Goal: Information Seeking & Learning: Find specific fact

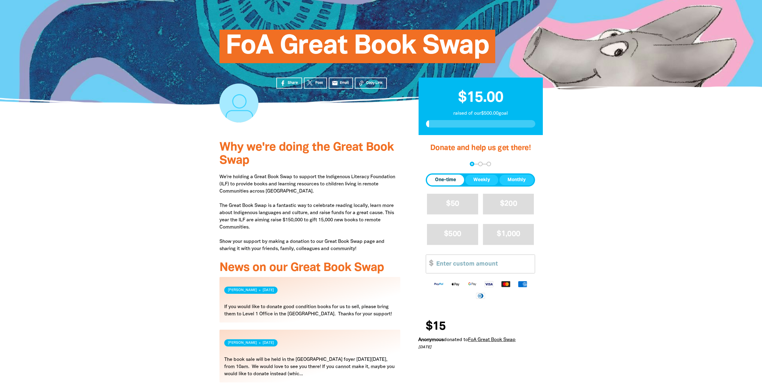
scroll to position [150, 0]
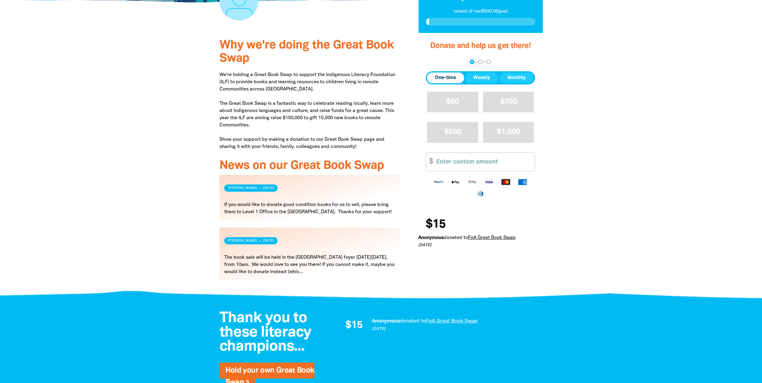
click at [327, 261] on link "Read more" at bounding box center [309, 253] width 181 height 53
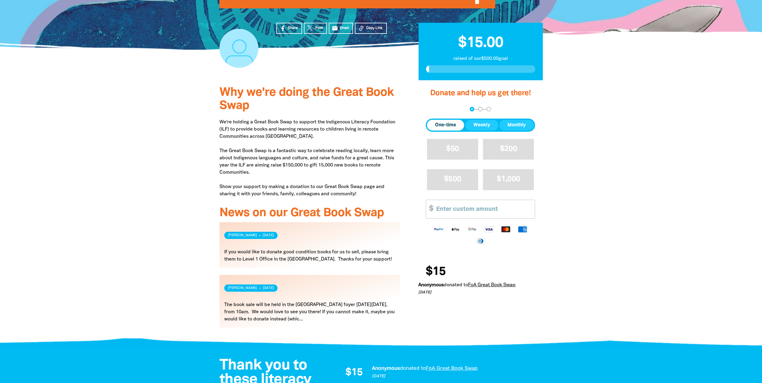
scroll to position [120, 0]
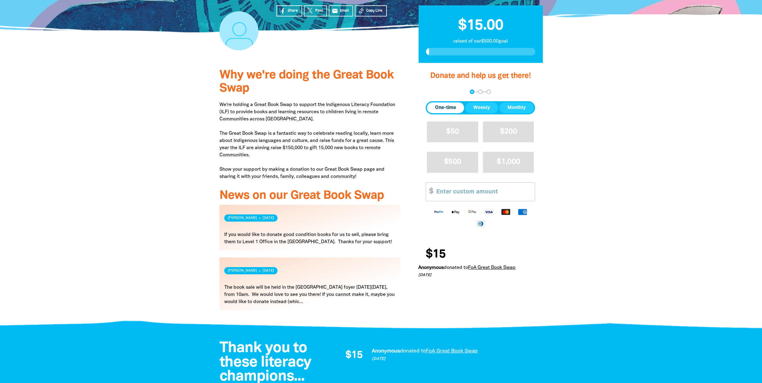
click at [255, 240] on link "Read more" at bounding box center [309, 227] width 181 height 45
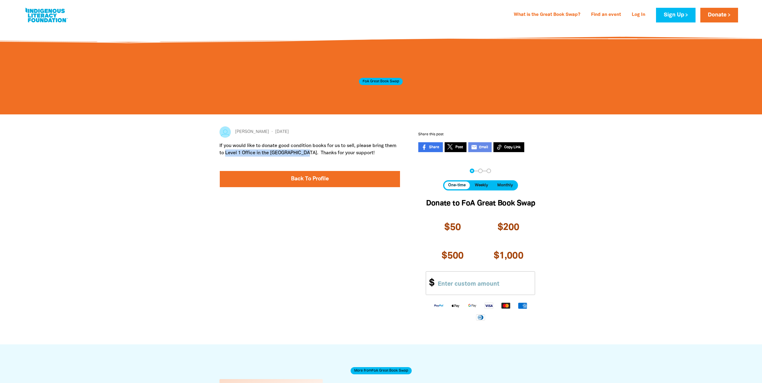
drag, startPoint x: 226, startPoint y: 152, endPoint x: 302, endPoint y: 157, distance: 76.5
click at [302, 157] on div "If you would like to donate good condition books for us to sell, please bring t…" at bounding box center [309, 151] width 181 height 19
copy p "Level 1 Office in the [GEOGRAPHIC_DATA]"
click at [272, 66] on div "FoA Great Book Swap" at bounding box center [380, 70] width 231 height 69
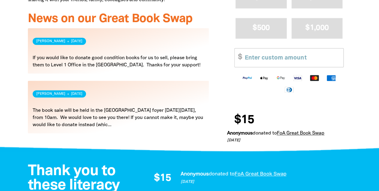
scroll to position [299, 0]
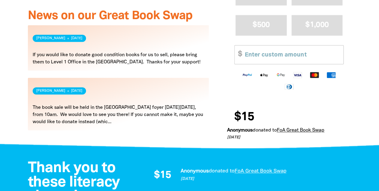
click at [136, 120] on link "Read more" at bounding box center [118, 104] width 181 height 53
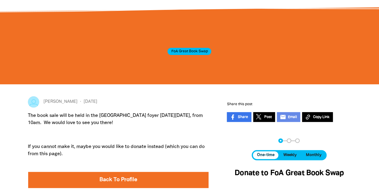
scroll to position [60, 0]
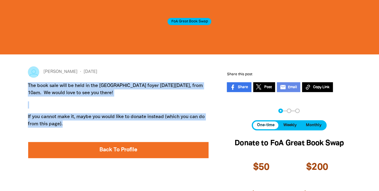
drag, startPoint x: 67, startPoint y: 124, endPoint x: 26, endPoint y: 83, distance: 58.4
click at [26, 83] on div "[PERSON_NAME] [DATE] The book sale will be held in the [GEOGRAPHIC_DATA] foyer …" at bounding box center [118, 169] width 199 height 206
copy div "The book sale will be held in the [GEOGRAPHIC_DATA] foyer [DATE][DATE], from 10…"
drag, startPoint x: 139, startPoint y: 93, endPoint x: 138, endPoint y: 100, distance: 6.3
click at [139, 93] on p "The book sale will be held in the [GEOGRAPHIC_DATA] foyer [DATE][DATE], from 10…" at bounding box center [118, 89] width 181 height 14
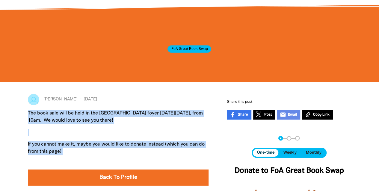
scroll to position [0, 0]
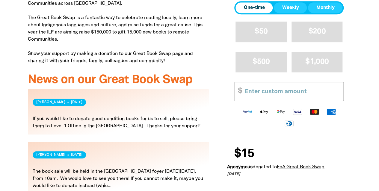
scroll to position [299, 0]
